Goal: Task Accomplishment & Management: Use online tool/utility

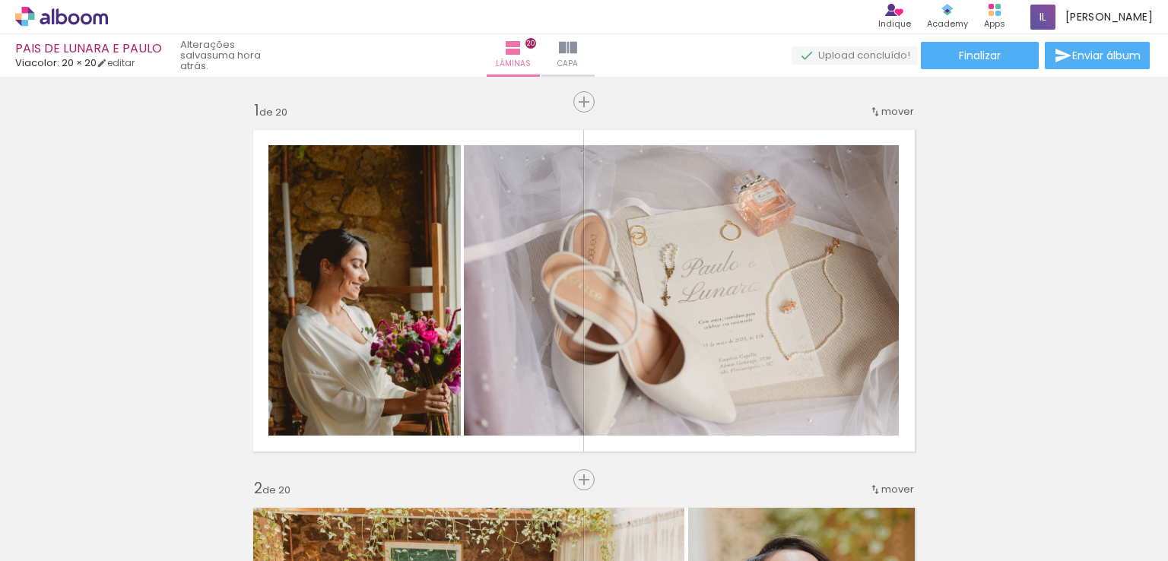
scroll to position [6847, 0]
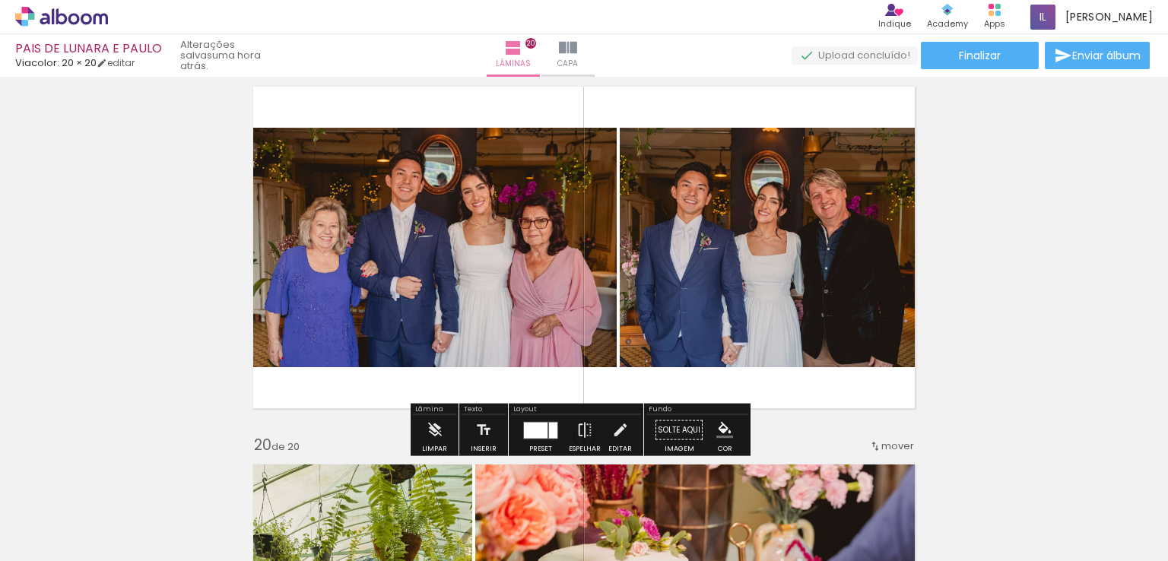
drag, startPoint x: 967, startPoint y: 235, endPoint x: 949, endPoint y: 168, distance: 69.4
